Goal: Transaction & Acquisition: Obtain resource

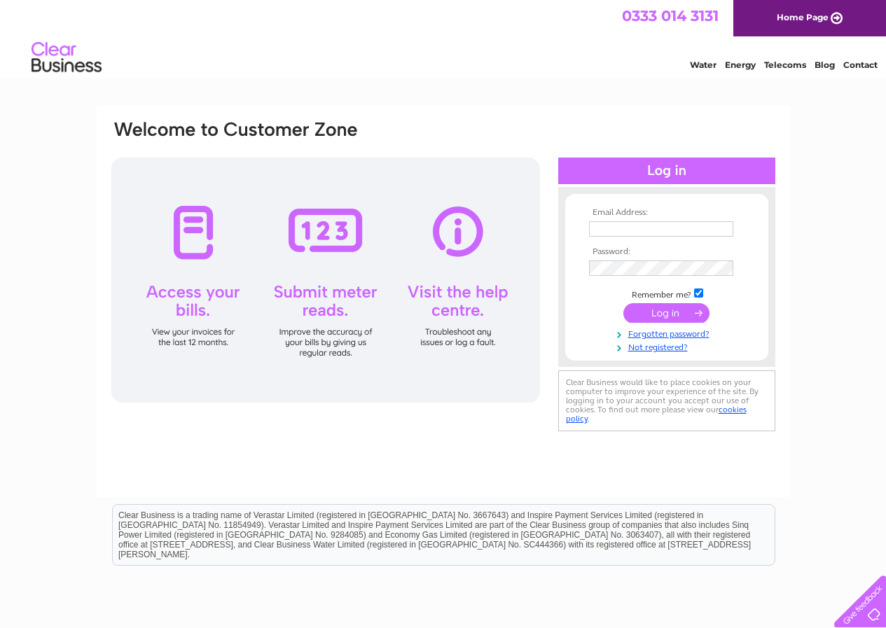
type input "accounts@thebatterycentre.com"
click at [655, 303] on input "submit" at bounding box center [666, 313] width 86 height 20
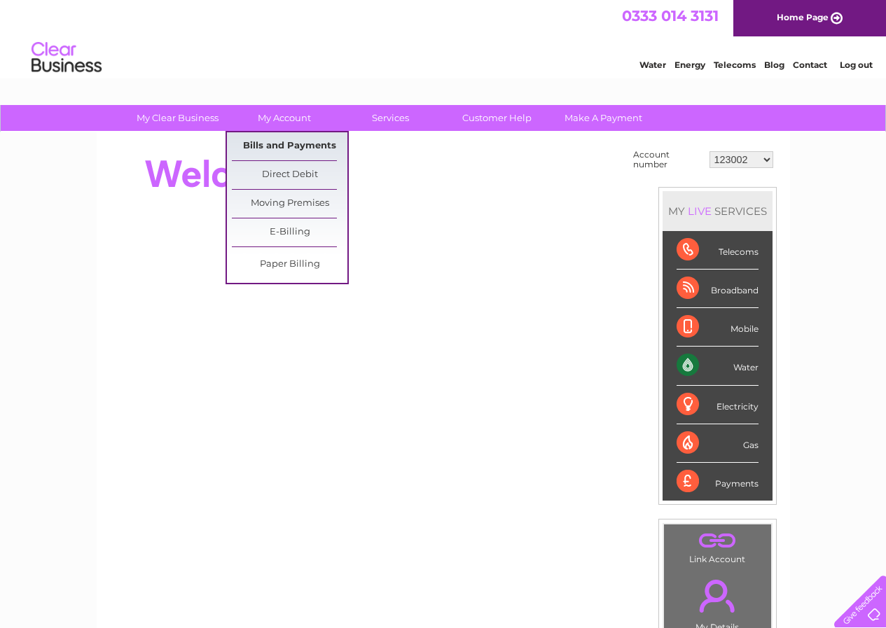
click at [288, 145] on link "Bills and Payments" at bounding box center [290, 146] width 116 height 28
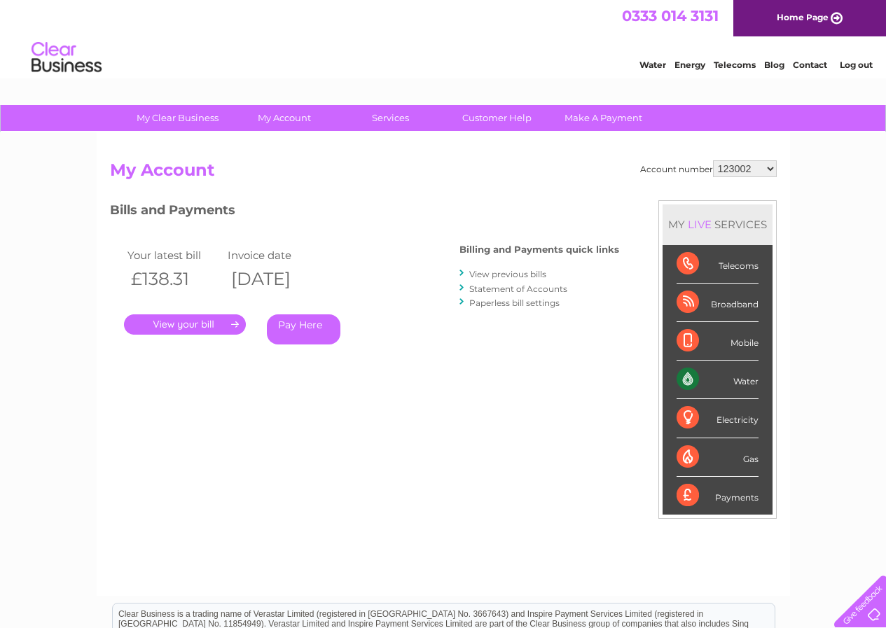
click at [188, 322] on link "." at bounding box center [185, 324] width 122 height 20
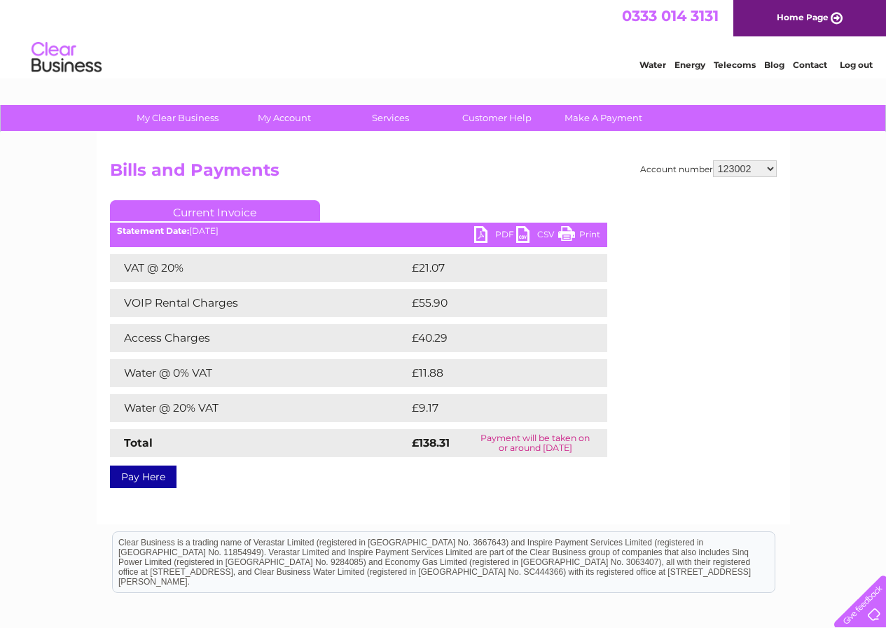
click at [480, 233] on link "PDF" at bounding box center [495, 236] width 42 height 20
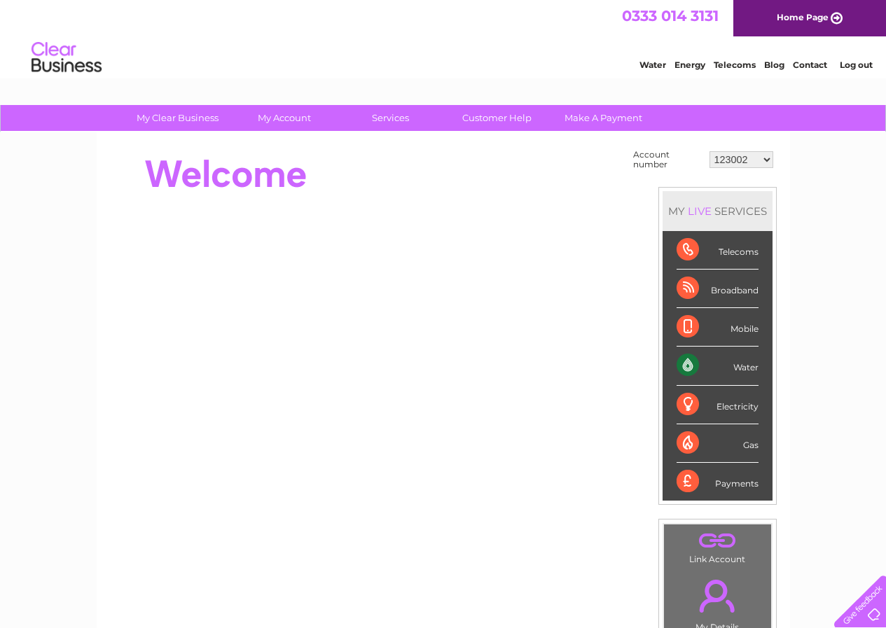
click at [768, 161] on select "123002 30306239" at bounding box center [741, 159] width 64 height 17
select select "30306239"
click at [709, 151] on select "123002 30306239" at bounding box center [741, 159] width 64 height 17
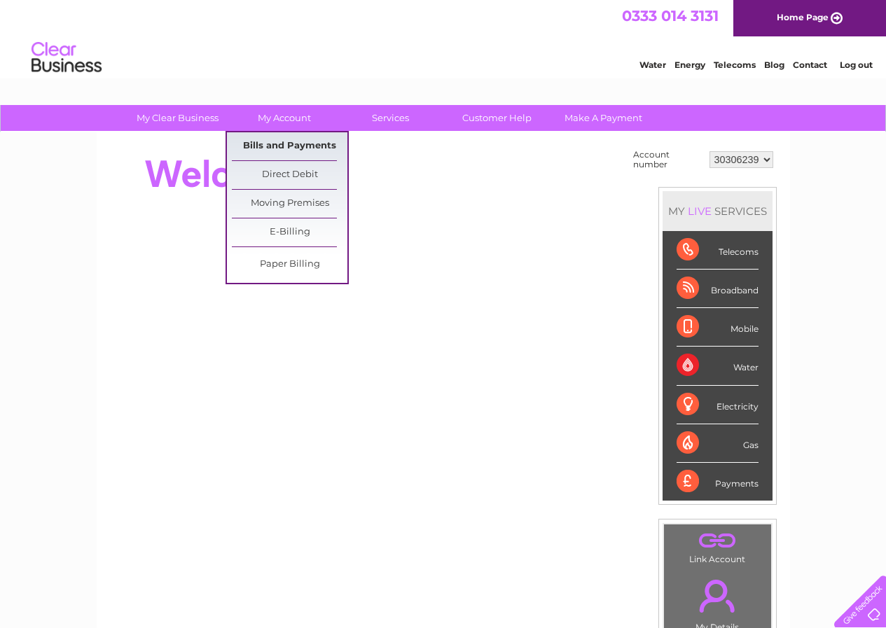
click at [281, 141] on link "Bills and Payments" at bounding box center [290, 146] width 116 height 28
